Goal: Information Seeking & Learning: Learn about a topic

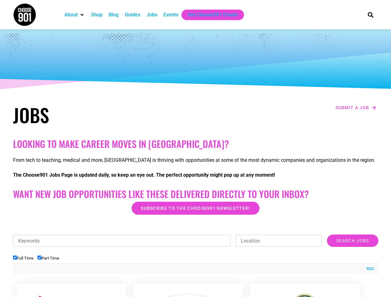
click at [195, 149] on h2 "Looking to make career moves in Memphis?" at bounding box center [196, 143] width 366 height 11
click at [196, 266] on div "RSS" at bounding box center [196, 269] width 366 height 11
click at [196, 254] on ul "Full Time Part Time" at bounding box center [196, 258] width 366 height 10
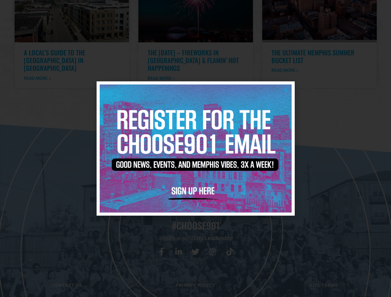
click at [286, 90] on icon "Close" at bounding box center [286, 90] width 5 height 5
